Goal: Task Accomplishment & Management: Complete application form

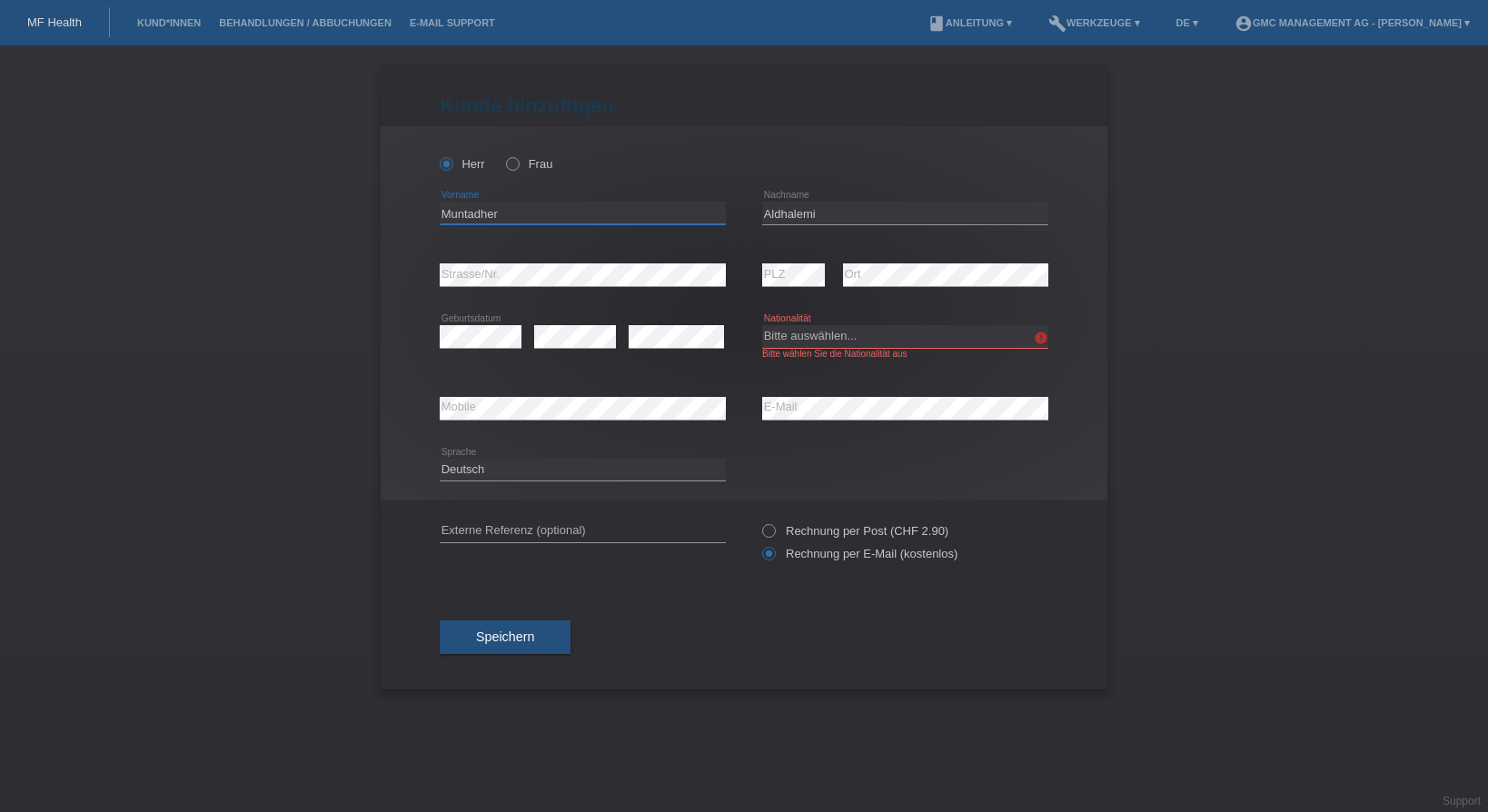
click at [511, 216] on input "Muntadher" at bounding box center [582, 212] width 286 height 22
type input "M"
type input "[PERSON_NAME]"
type input "Blum"
click at [762, 325] on select "Bitte auswählen... [GEOGRAPHIC_DATA] [GEOGRAPHIC_DATA] [GEOGRAPHIC_DATA] [GEOGR…" at bounding box center [905, 336] width 286 height 21
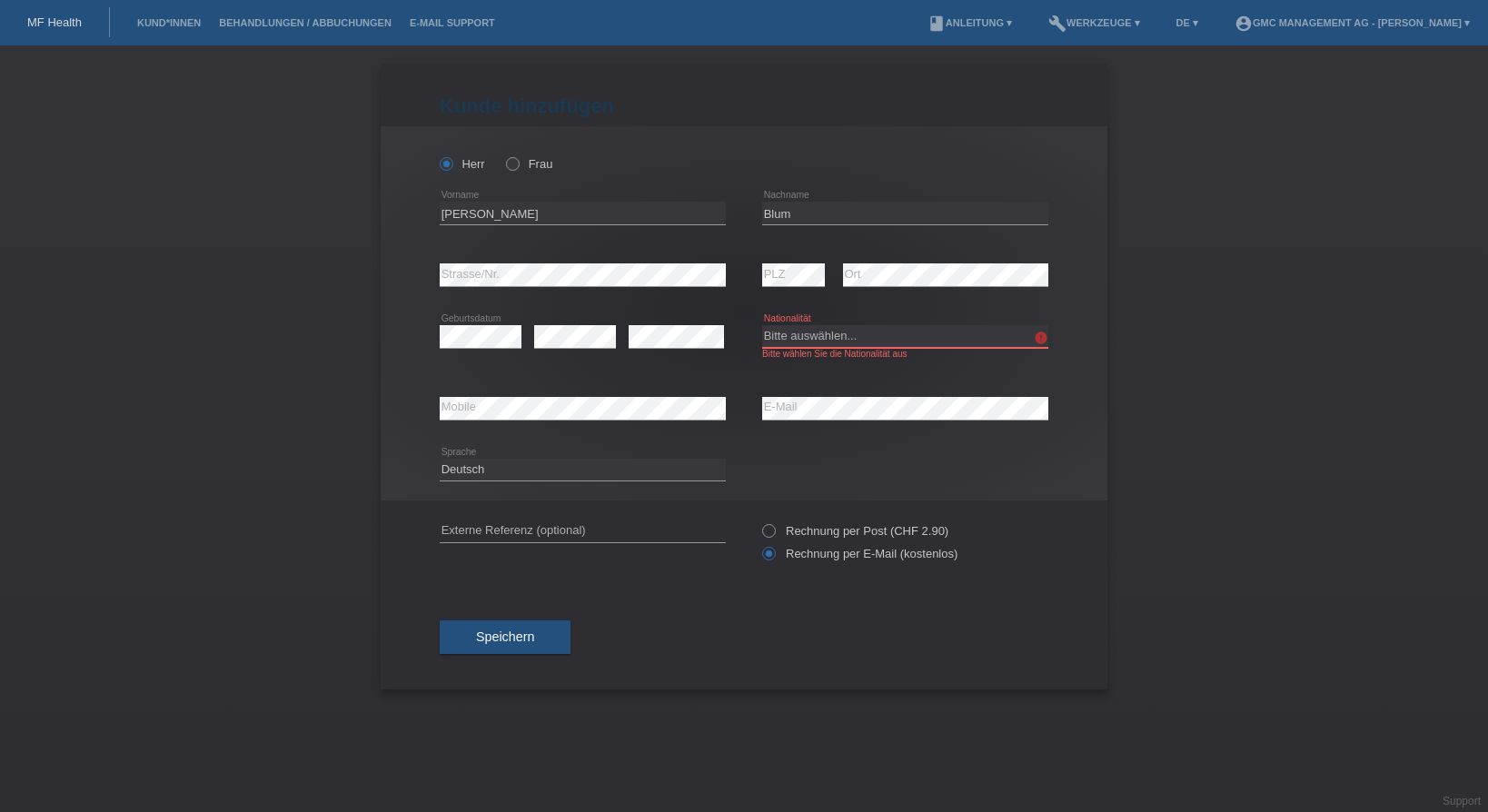
select select "CH"
click option "[GEOGRAPHIC_DATA]" at bounding box center [0, 0] width 0 height 0
click at [958, 376] on div "Bitte auswählen... [GEOGRAPHIC_DATA] [GEOGRAPHIC_DATA] [GEOGRAPHIC_DATA] [GEOGR…" at bounding box center [905, 341] width 286 height 72
click at [504, 652] on button "Speichern" at bounding box center [505, 637] width 131 height 35
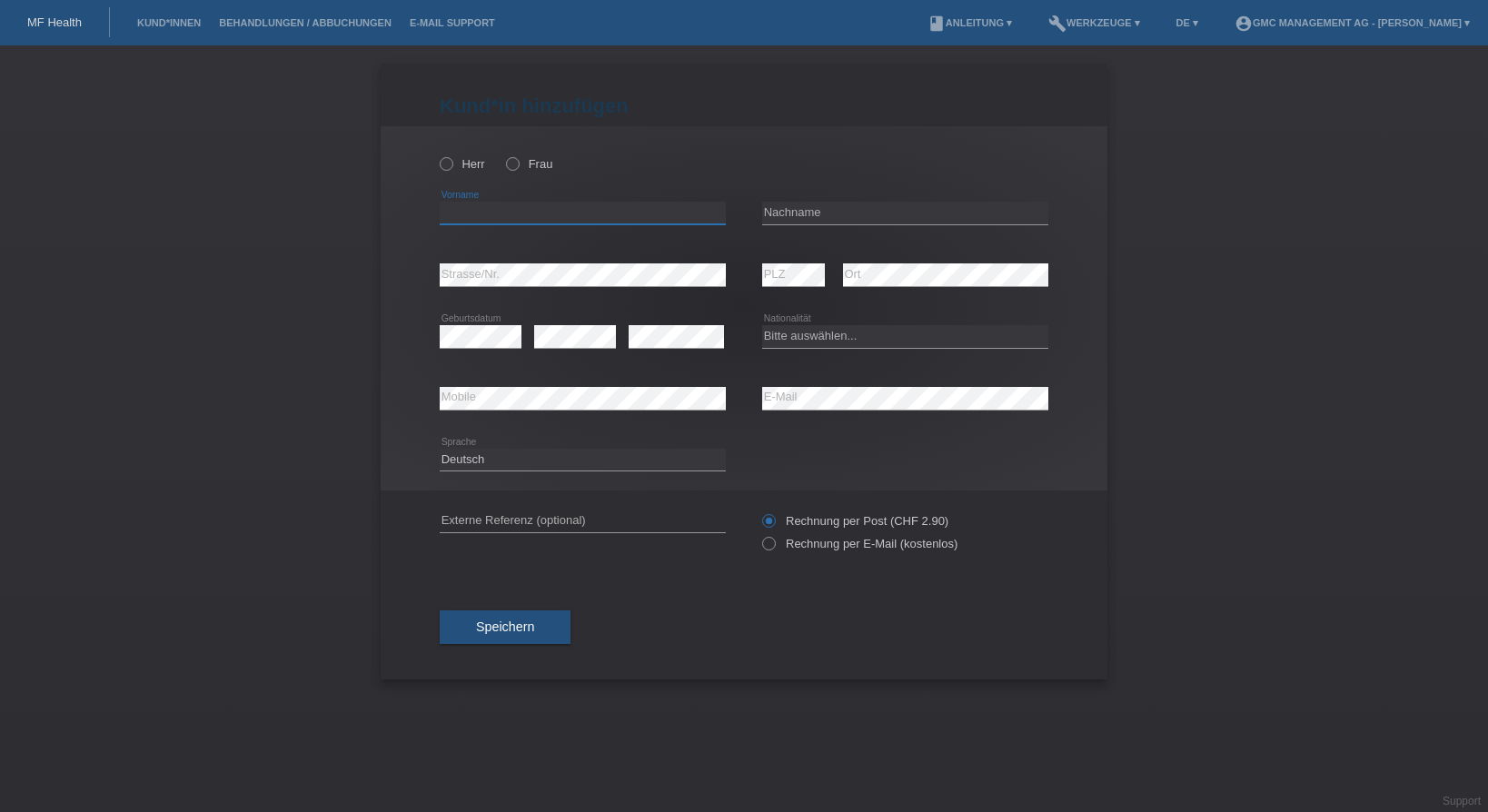
click at [575, 210] on input "text" at bounding box center [582, 212] width 286 height 22
click at [437, 154] on icon at bounding box center [437, 154] width 0 height 0
click at [451, 163] on input "Herr" at bounding box center [446, 163] width 12 height 12
radio input "true"
click at [547, 217] on input "text" at bounding box center [582, 212] width 286 height 22
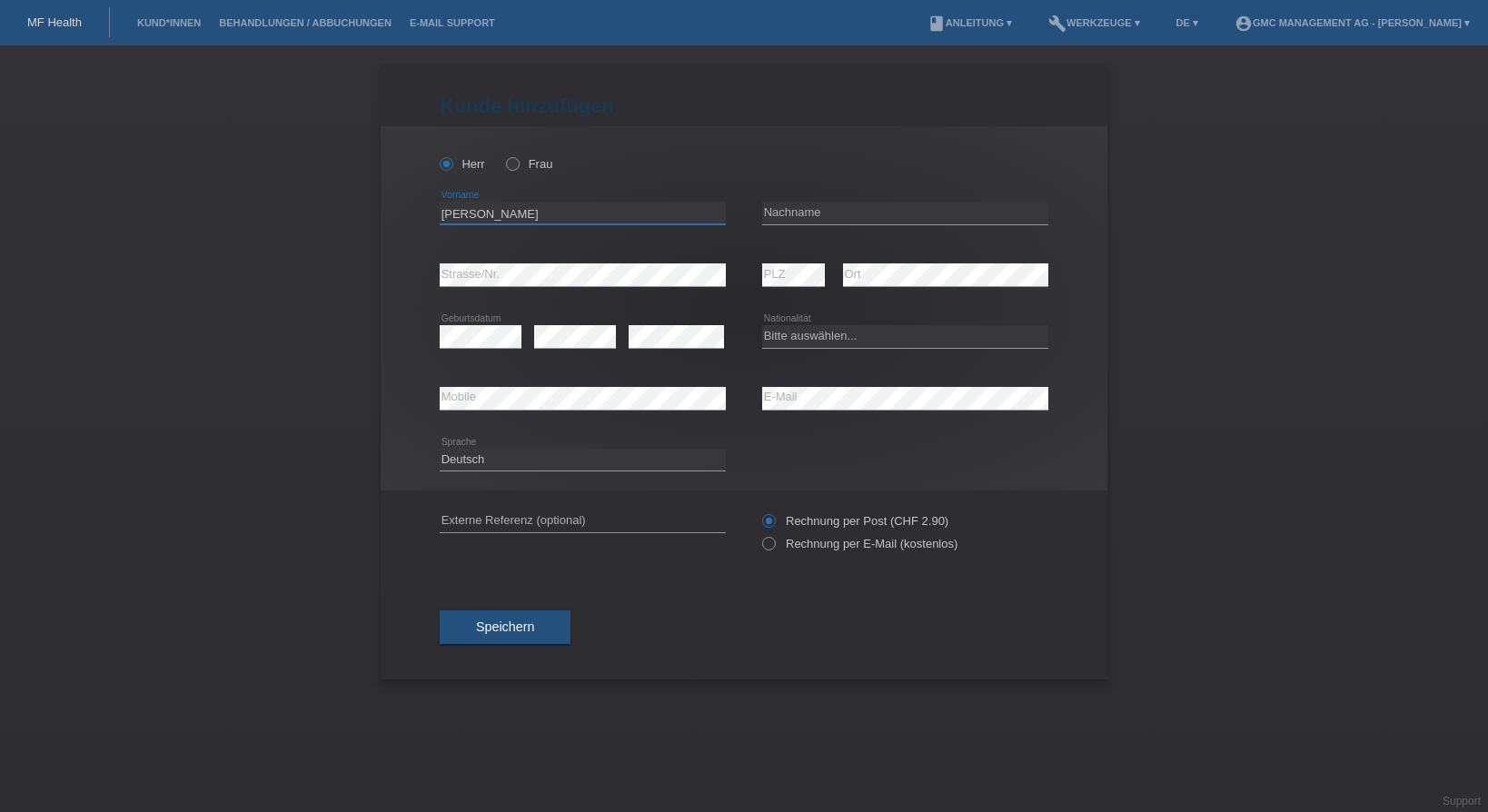
type input "Dominic"
type input "Blum"
click at [762, 325] on select "Bitte auswählen... [GEOGRAPHIC_DATA] [GEOGRAPHIC_DATA] [GEOGRAPHIC_DATA] [GEOGR…" at bounding box center [905, 336] width 286 height 21
select select "CH"
click option "[GEOGRAPHIC_DATA]" at bounding box center [0, 0] width 0 height 0
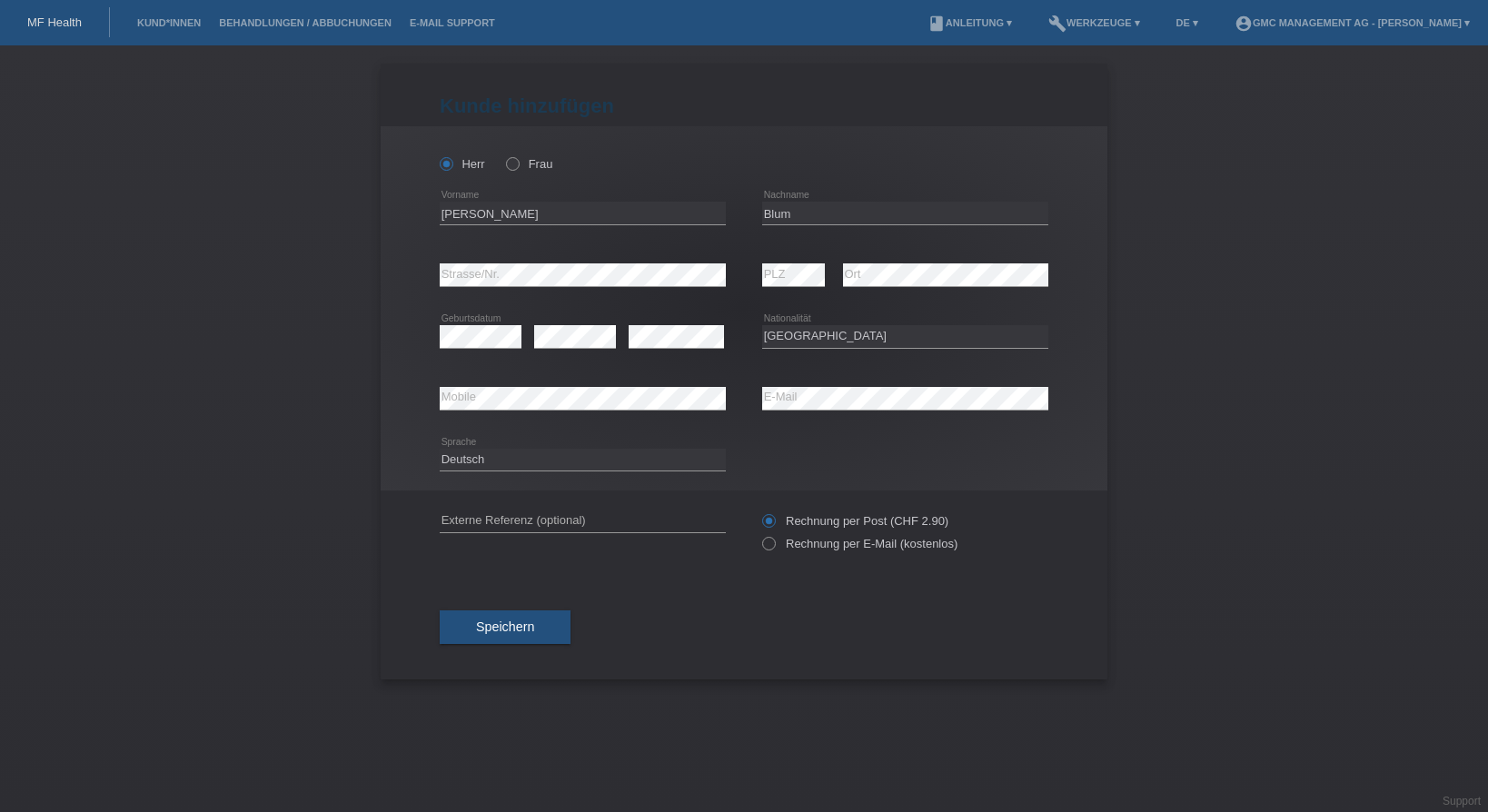
click at [528, 632] on span "Speichern" at bounding box center [506, 626] width 58 height 15
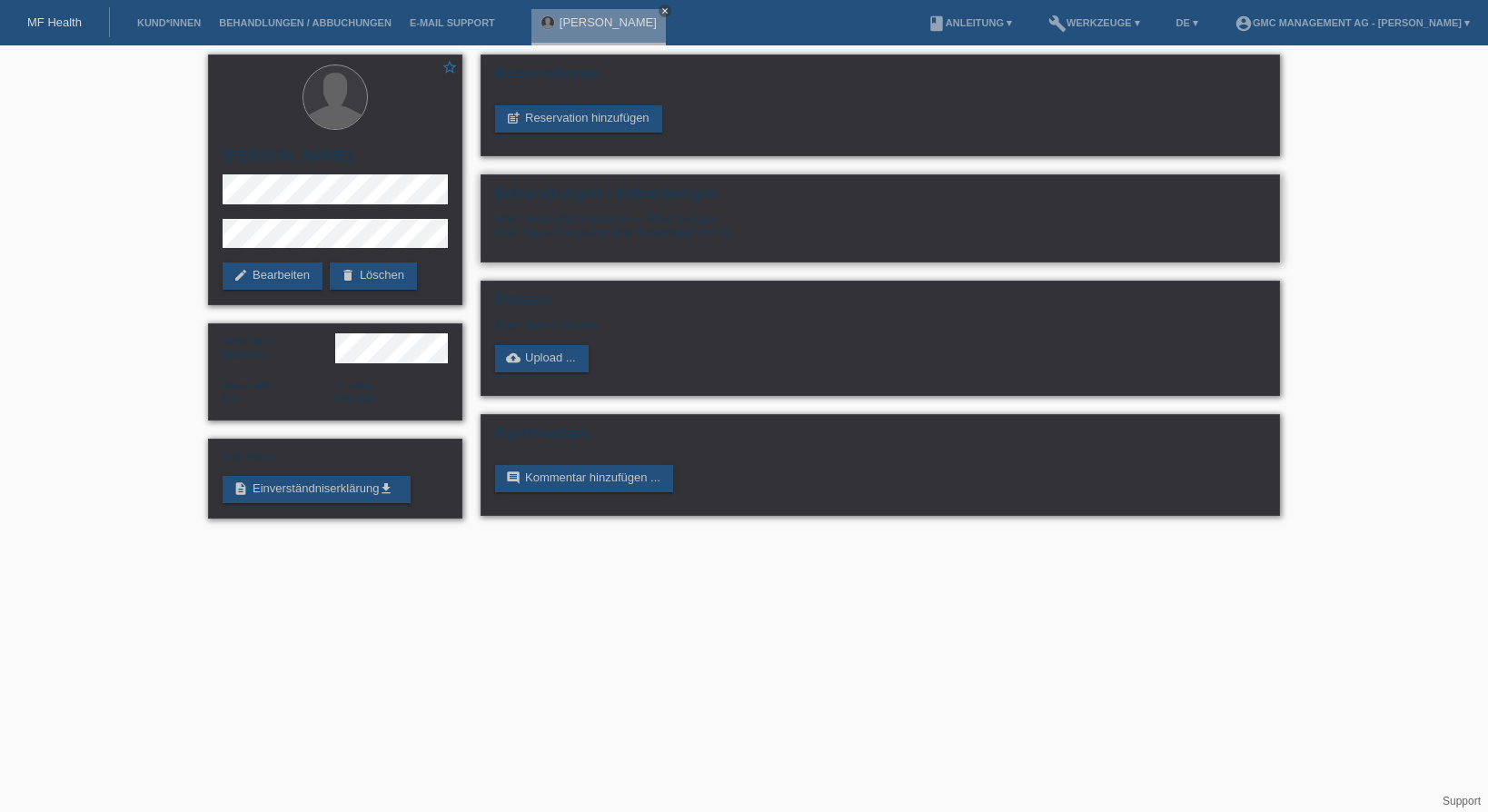
click at [705, 221] on div "Noch keine Behandlungen / Abbuchungen Bitte fügen Sie zuerst eine Reservation h…" at bounding box center [880, 232] width 771 height 41
click at [547, 122] on link "post_add Reservation hinzufügen" at bounding box center [579, 119] width 167 height 27
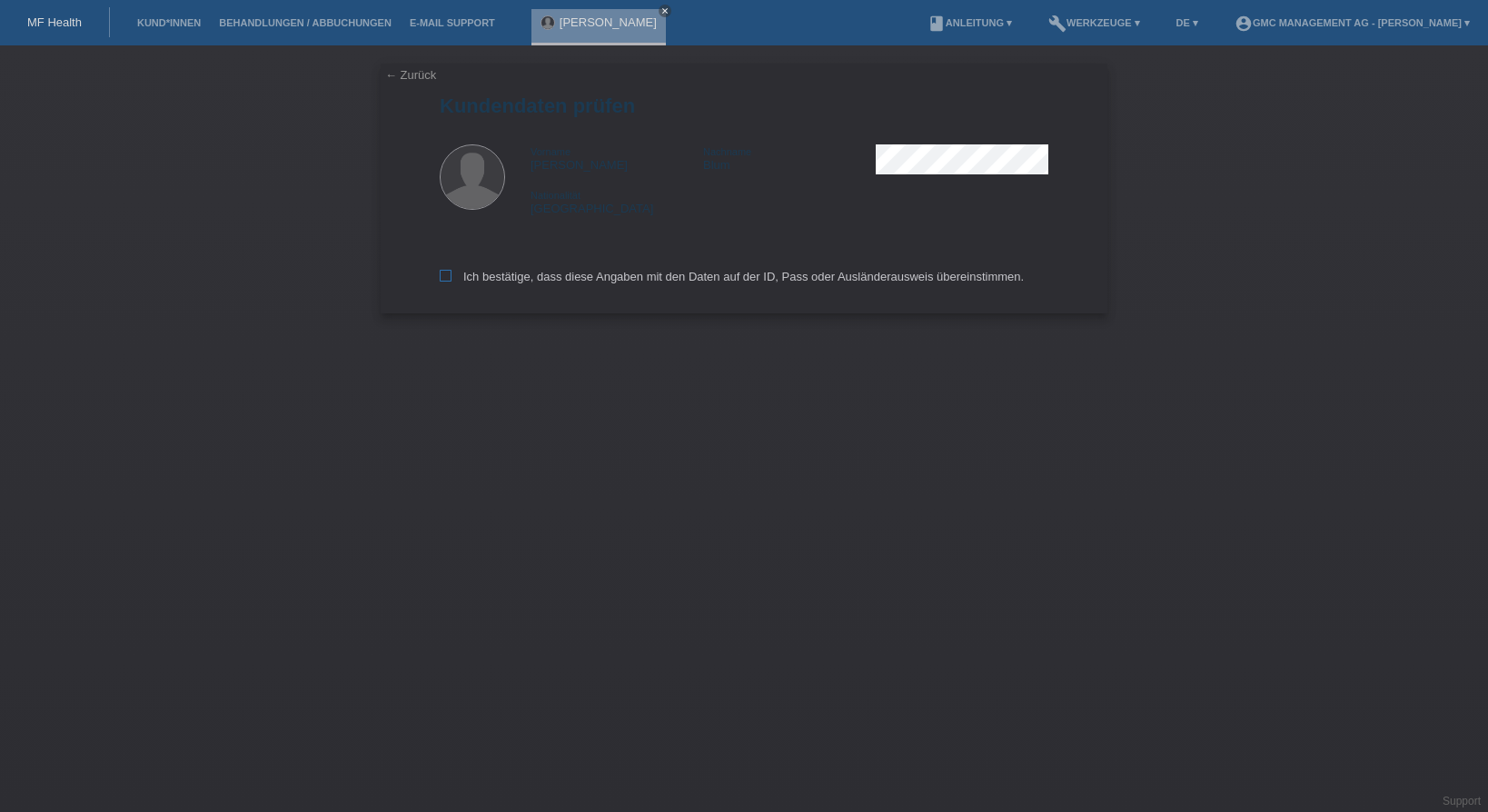
click at [448, 279] on icon at bounding box center [446, 276] width 12 height 12
click at [448, 279] on input "Ich bestätige, dass diese Angaben mit den Daten auf der ID, Pass oder Ausländer…" at bounding box center [446, 276] width 12 height 12
checkbox input "true"
